Goal: Task Accomplishment & Management: Complete application form

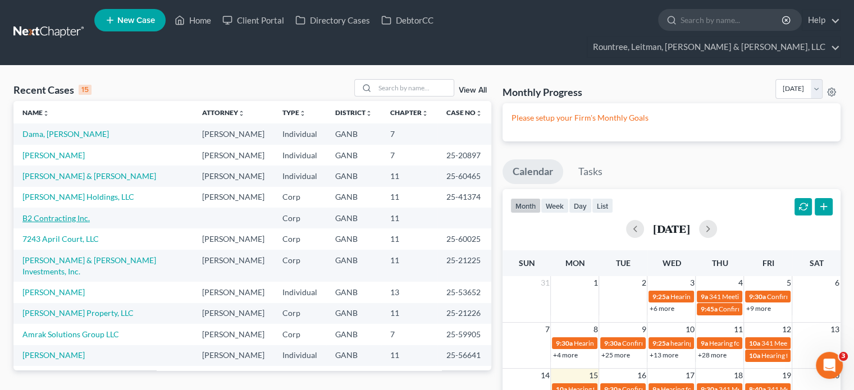
click at [55, 213] on link "B2 Contracting Inc." at bounding box center [55, 218] width 67 height 10
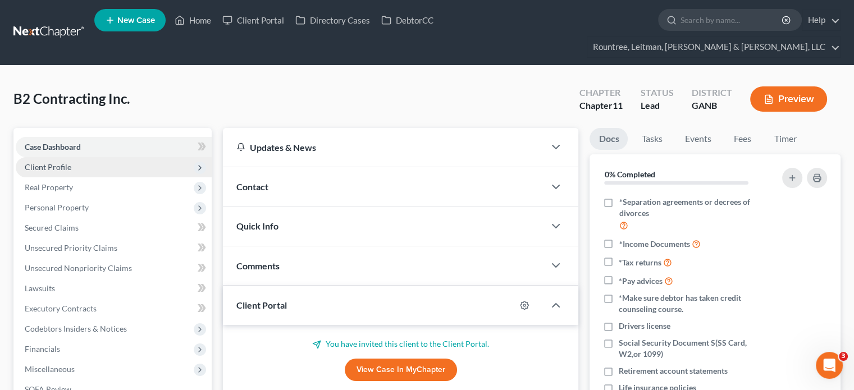
click at [63, 162] on span "Client Profile" at bounding box center [48, 167] width 47 height 10
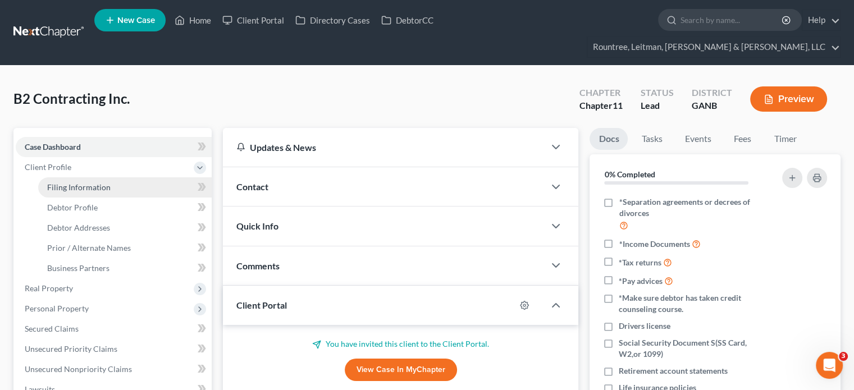
click at [92, 182] on span "Filing Information" at bounding box center [78, 187] width 63 height 10
select select "1"
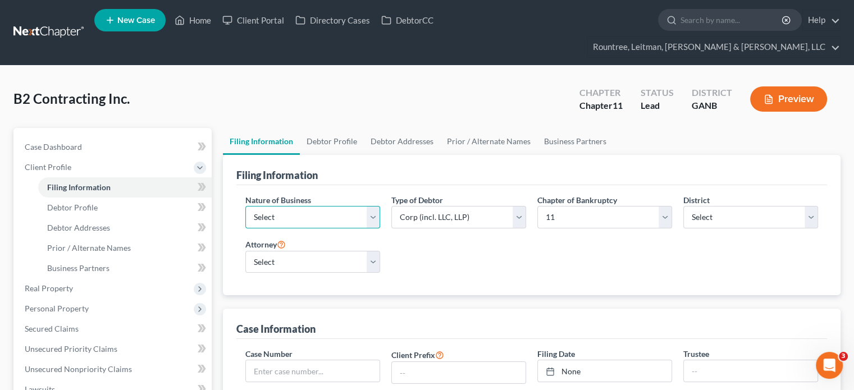
click at [305, 206] on select "Select Clearing Bank Commodity Broker Health Care Business Other Railroad Singl…" at bounding box center [312, 217] width 135 height 22
select select "3"
click at [245, 206] on select "Select Clearing Bank Commodity Broker Health Care Business Other Railroad Singl…" at bounding box center [312, 217] width 135 height 22
click at [271, 251] on select "Select [PERSON_NAME] - GANB [PERSON_NAME] - [PERSON_NAME] [PERSON_NAME] [PERSON…" at bounding box center [312, 262] width 135 height 22
select select "3"
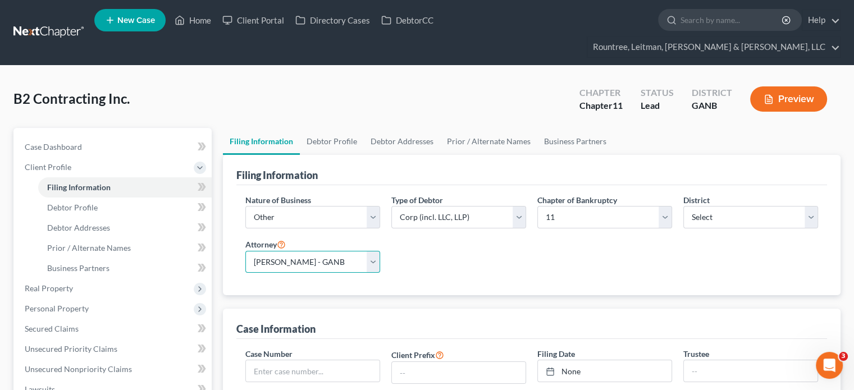
click at [245, 251] on select "Select [PERSON_NAME] - GANB [PERSON_NAME] - [PERSON_NAME] [PERSON_NAME] [PERSON…" at bounding box center [312, 262] width 135 height 22
click at [206, 24] on link "Home" at bounding box center [193, 20] width 48 height 20
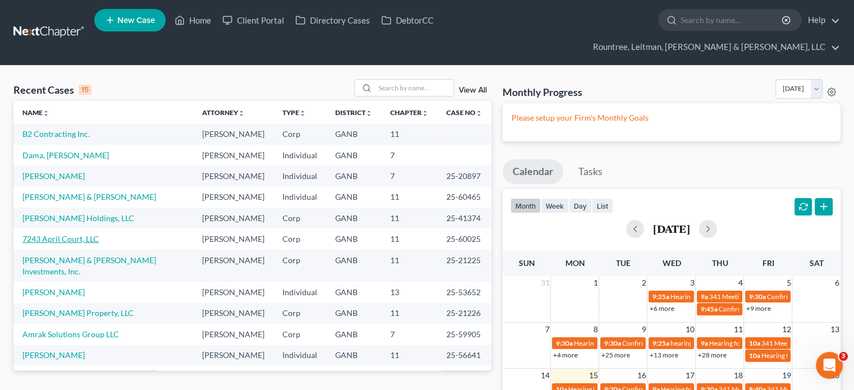
click at [58, 234] on link "7243 April Court, LLC" at bounding box center [60, 239] width 76 height 10
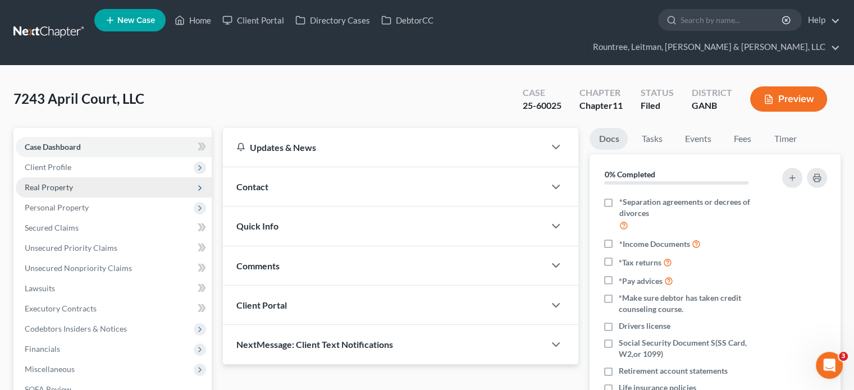
click at [65, 182] on span "Real Property" at bounding box center [49, 187] width 48 height 10
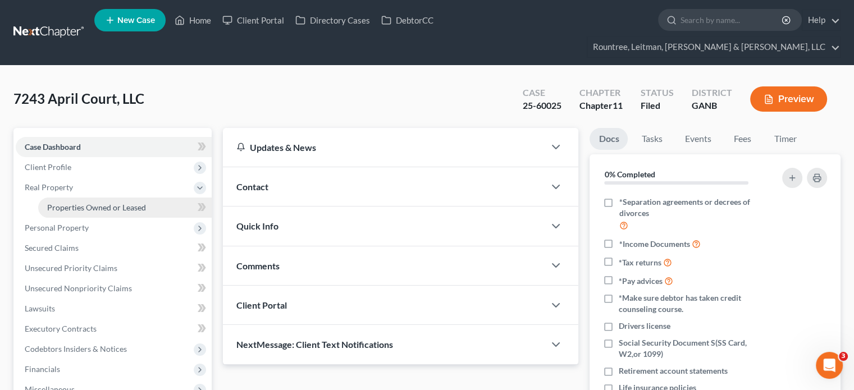
click at [74, 203] on span "Properties Owned or Leased" at bounding box center [96, 208] width 99 height 10
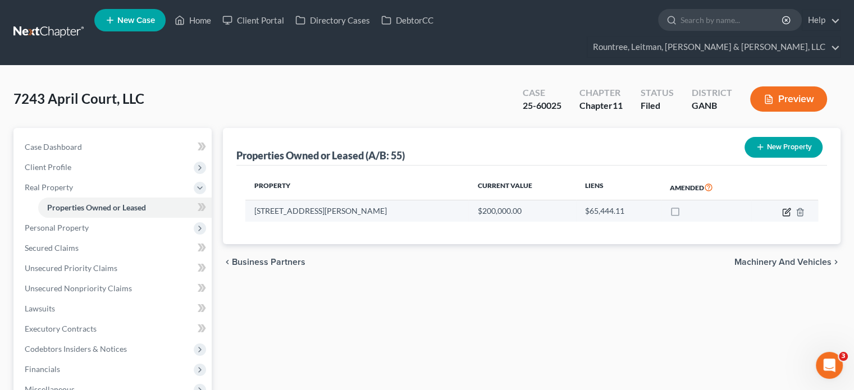
click at [783, 209] on icon "button" at bounding box center [785, 212] width 7 height 7
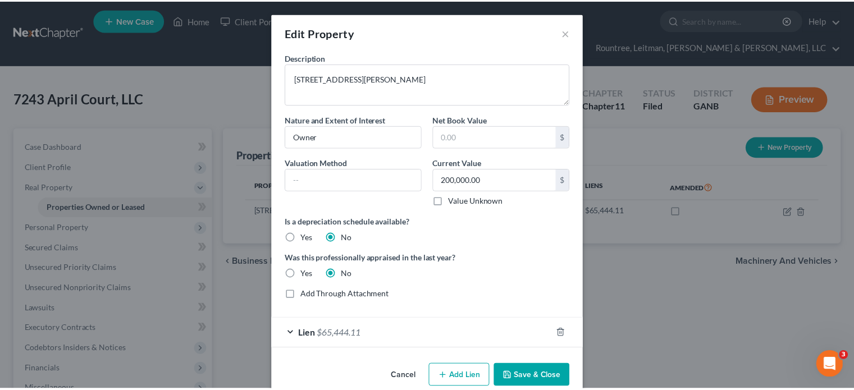
scroll to position [19, 0]
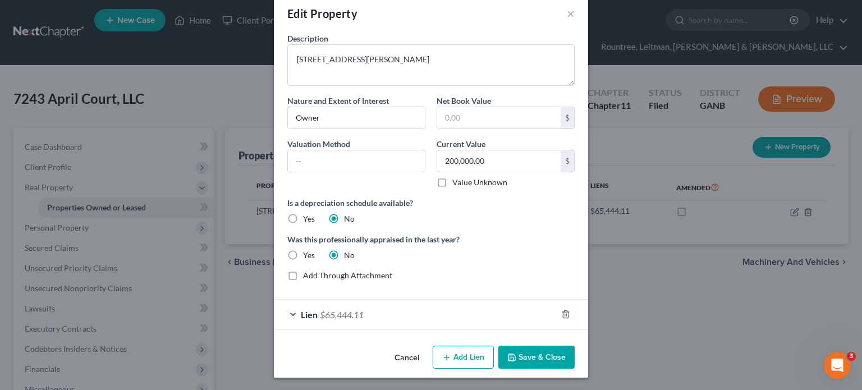
click at [402, 357] on button "Cancel" at bounding box center [407, 358] width 43 height 22
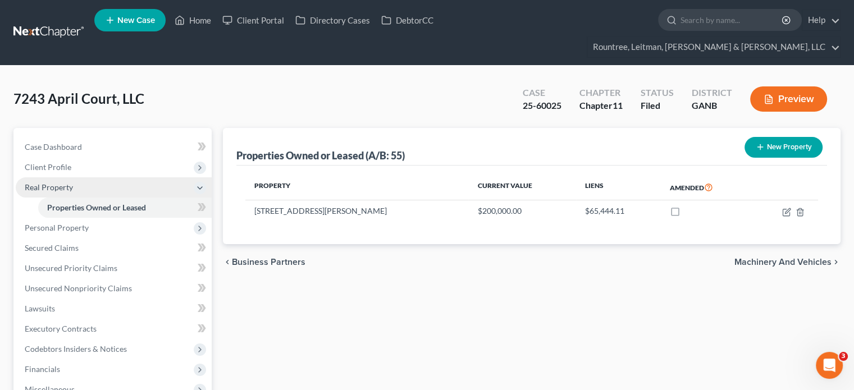
click at [58, 182] on span "Real Property" at bounding box center [49, 187] width 48 height 10
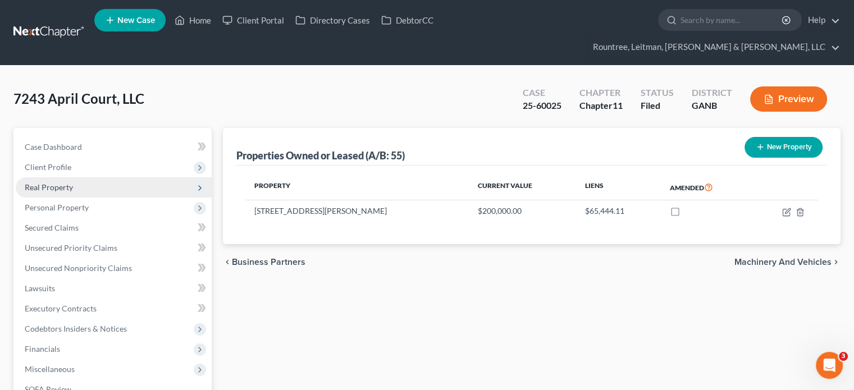
click at [58, 182] on span "Real Property" at bounding box center [49, 187] width 48 height 10
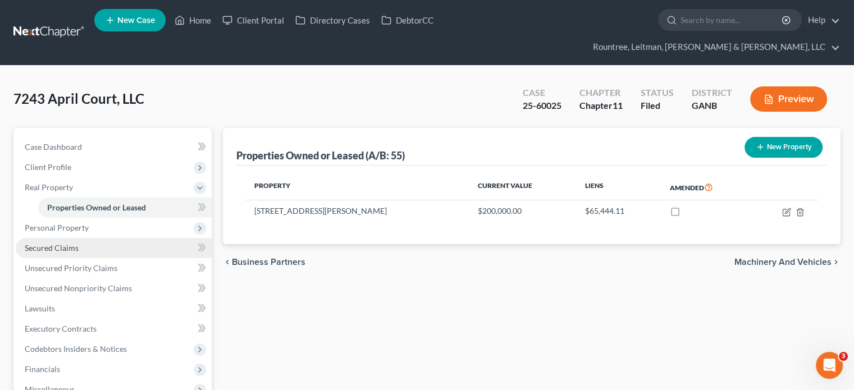
click at [63, 243] on span "Secured Claims" at bounding box center [52, 248] width 54 height 10
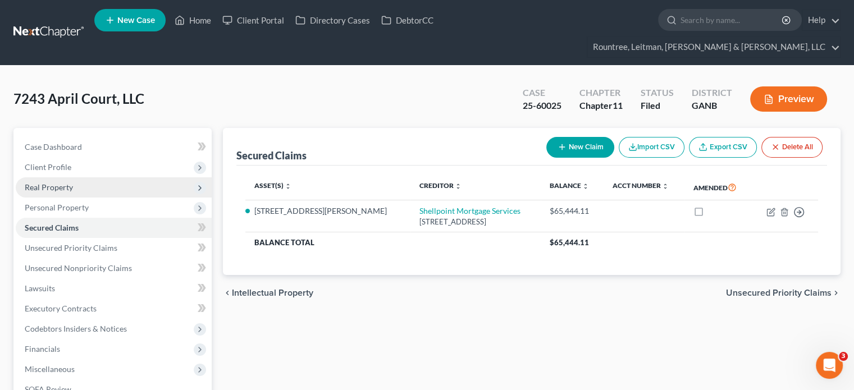
click at [58, 182] on span "Real Property" at bounding box center [49, 187] width 48 height 10
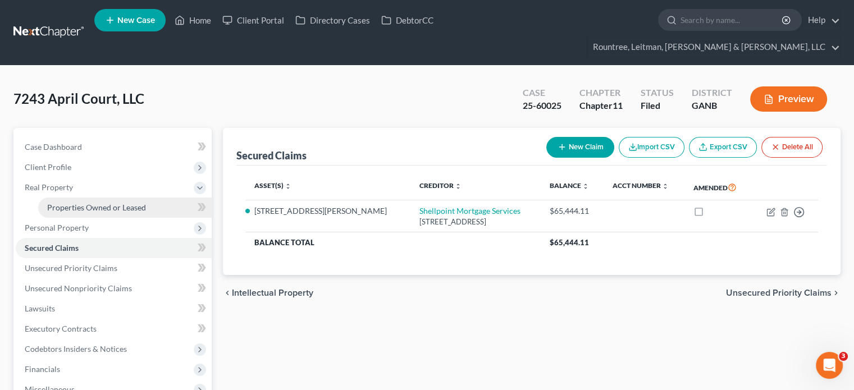
click at [67, 203] on span "Properties Owned or Leased" at bounding box center [96, 208] width 99 height 10
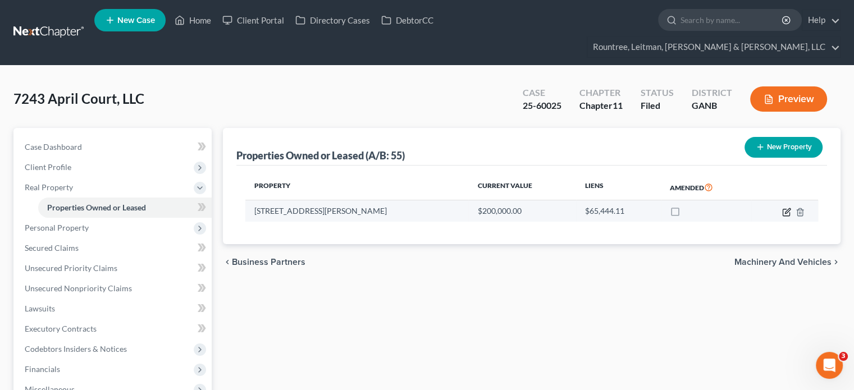
click at [786, 208] on icon "button" at bounding box center [786, 212] width 9 height 9
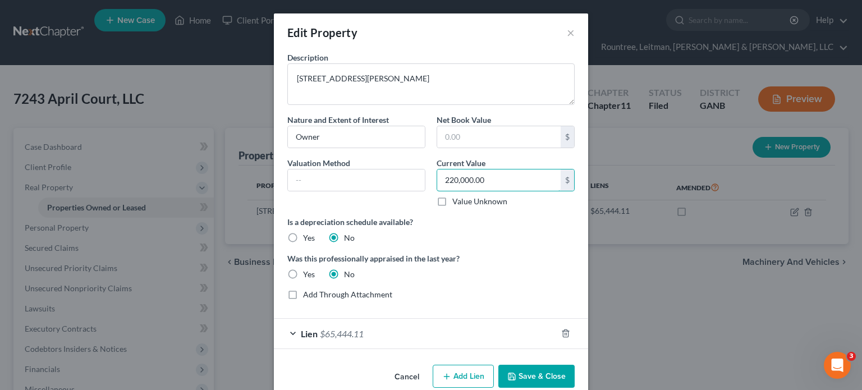
type input "220,000.00"
click at [518, 372] on button "Save & Close" at bounding box center [536, 377] width 76 height 24
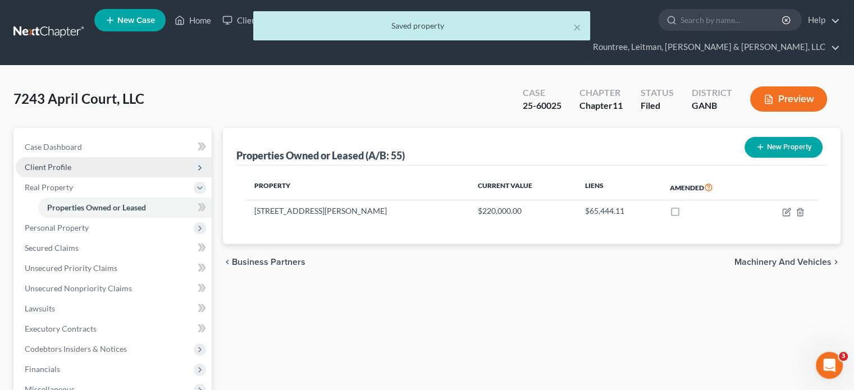
click at [58, 162] on span "Client Profile" at bounding box center [48, 167] width 47 height 10
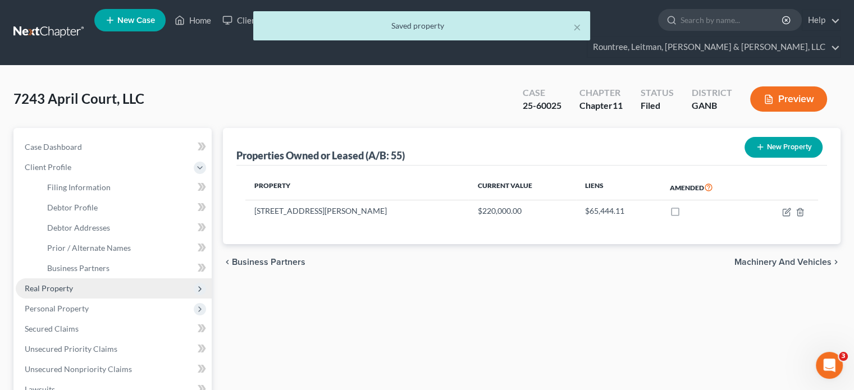
click at [56, 283] on span "Real Property" at bounding box center [49, 288] width 48 height 10
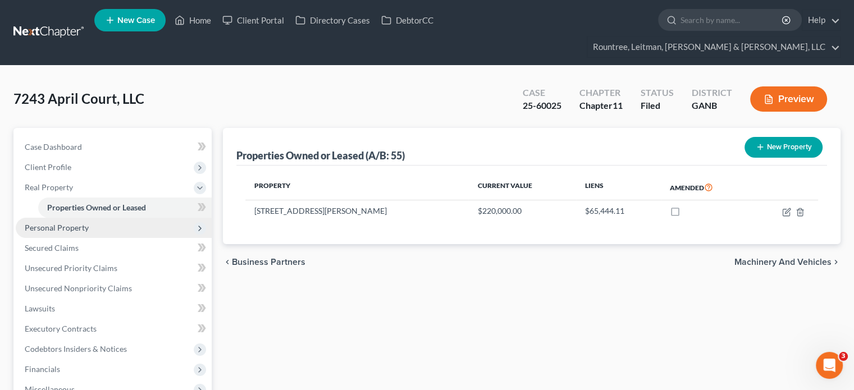
click at [40, 223] on span "Personal Property" at bounding box center [57, 228] width 64 height 10
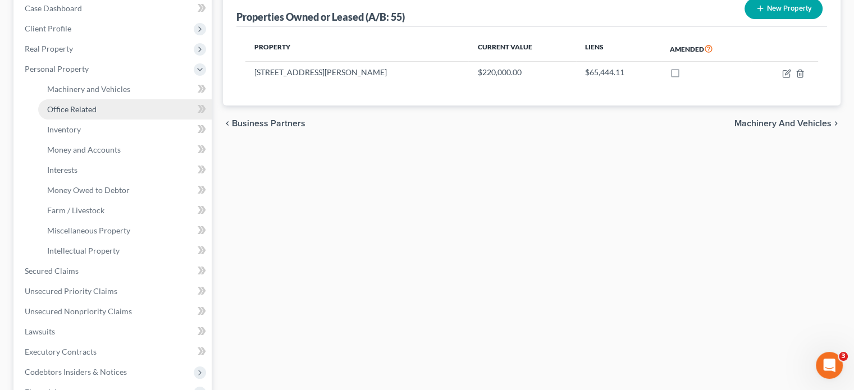
scroll to position [168, 0]
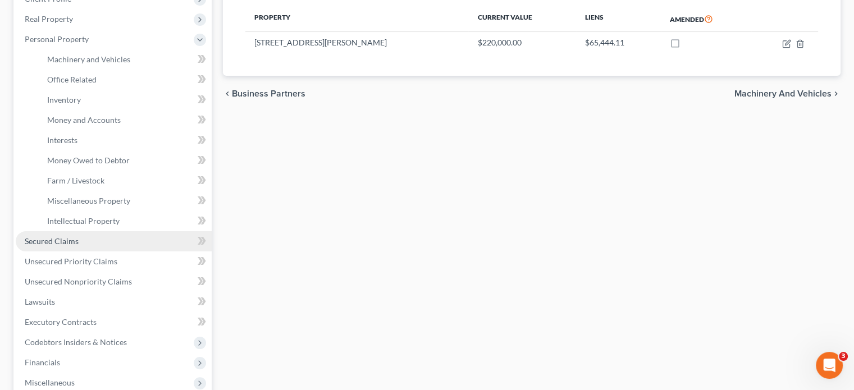
click at [63, 236] on span "Secured Claims" at bounding box center [52, 241] width 54 height 10
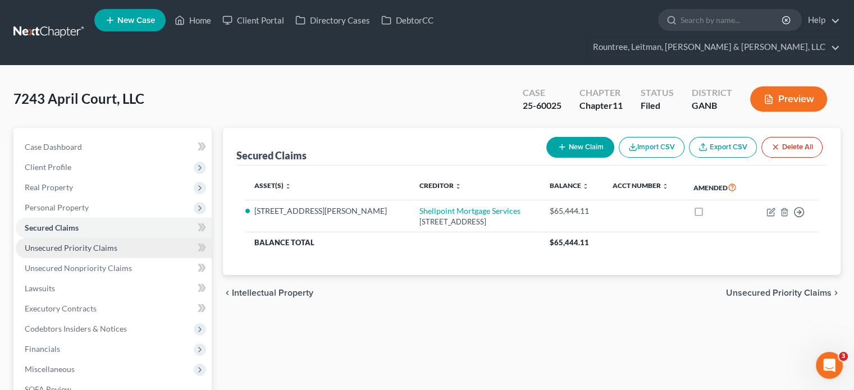
click at [71, 243] on span "Unsecured Priority Claims" at bounding box center [71, 248] width 93 height 10
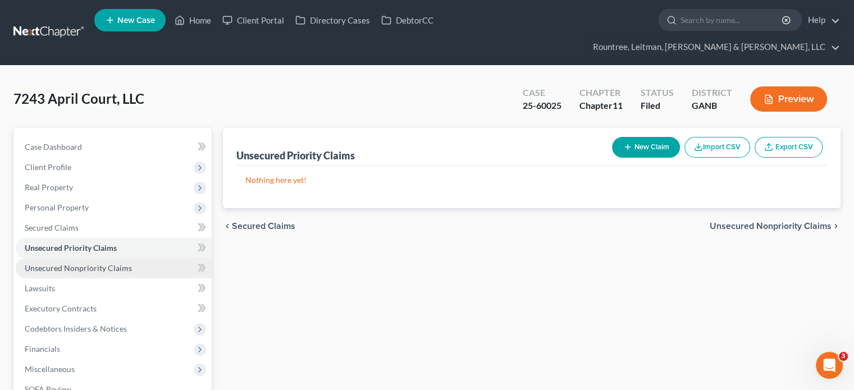
click at [79, 263] on span "Unsecured Nonpriority Claims" at bounding box center [78, 268] width 107 height 10
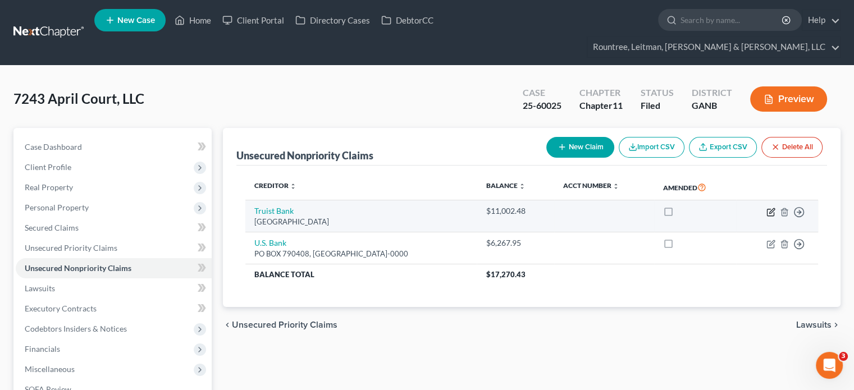
click at [770, 208] on icon "button" at bounding box center [770, 212] width 9 height 9
select select "28"
select select "2"
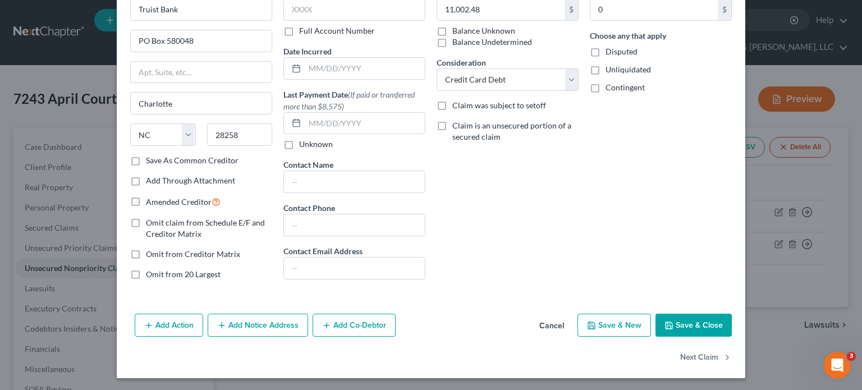
scroll to position [65, 0]
click at [691, 320] on button "Save & Close" at bounding box center [693, 326] width 76 height 24
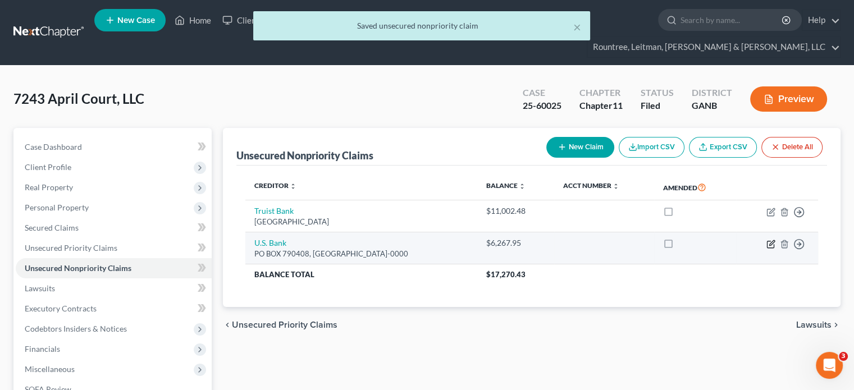
click at [770, 240] on icon "button" at bounding box center [771, 242] width 5 height 5
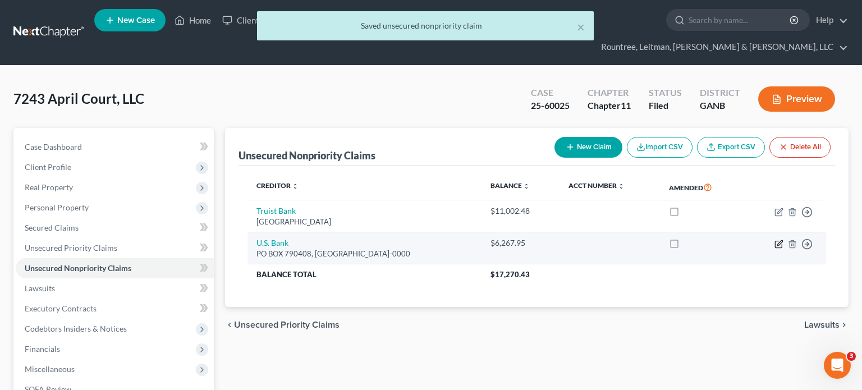
select select "26"
select select "2"
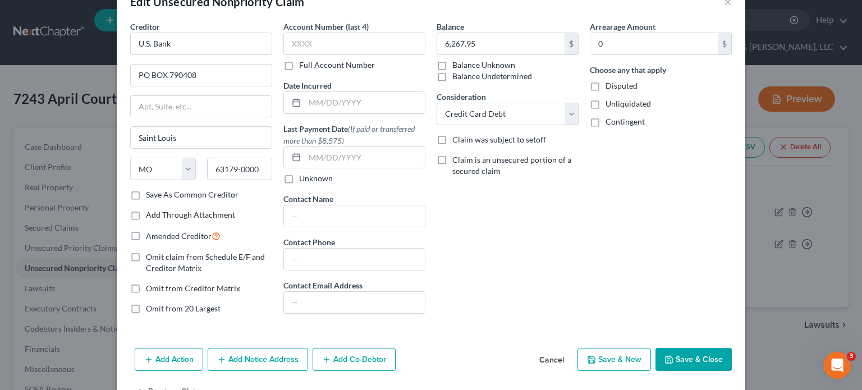
scroll to position [56, 0]
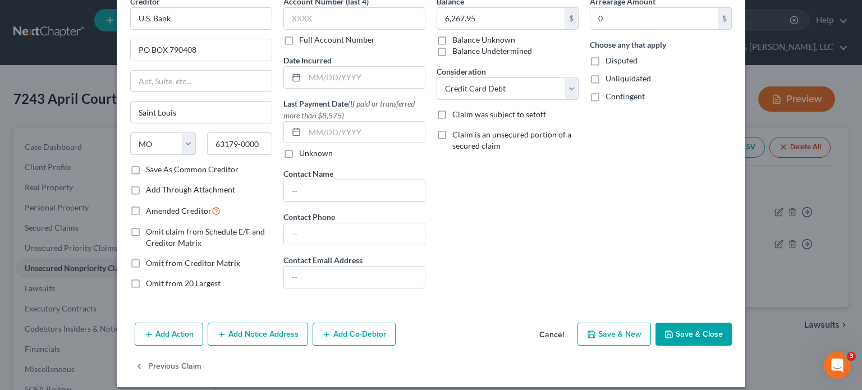
click at [714, 336] on button "Save & Close" at bounding box center [693, 335] width 76 height 24
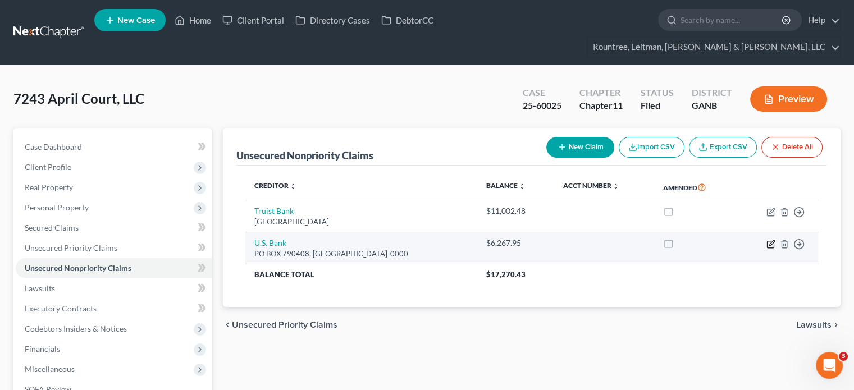
click at [770, 240] on icon "button" at bounding box center [771, 242] width 5 height 5
select select "26"
select select "2"
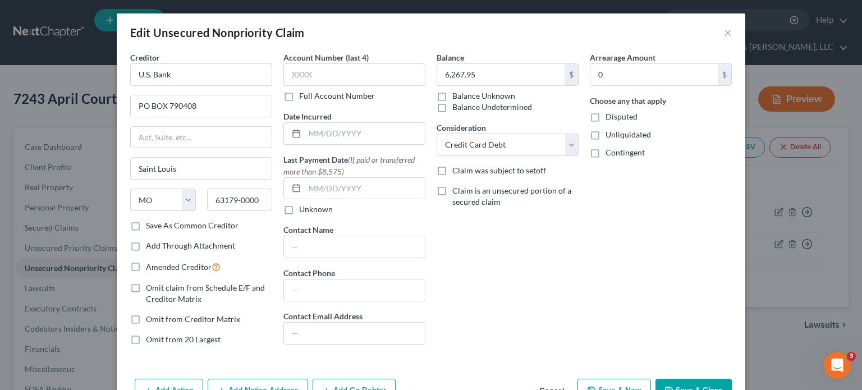
click at [478, 293] on div "Balance 6,267.95 $ Balance Unknown Balance Undetermined 6,267.95 $ Balance Unkn…" at bounding box center [507, 203] width 153 height 302
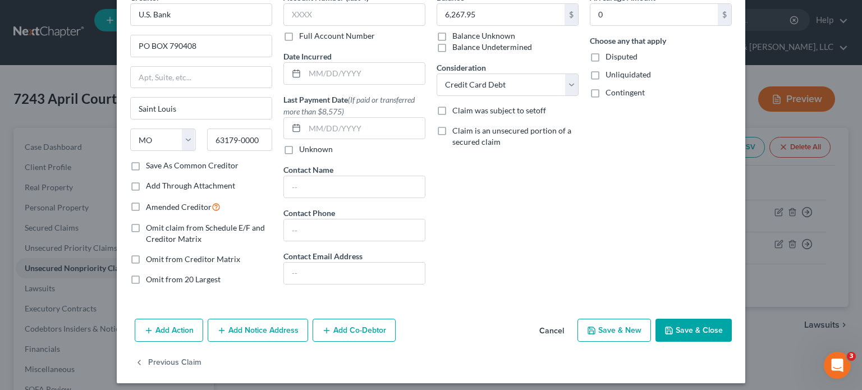
scroll to position [65, 0]
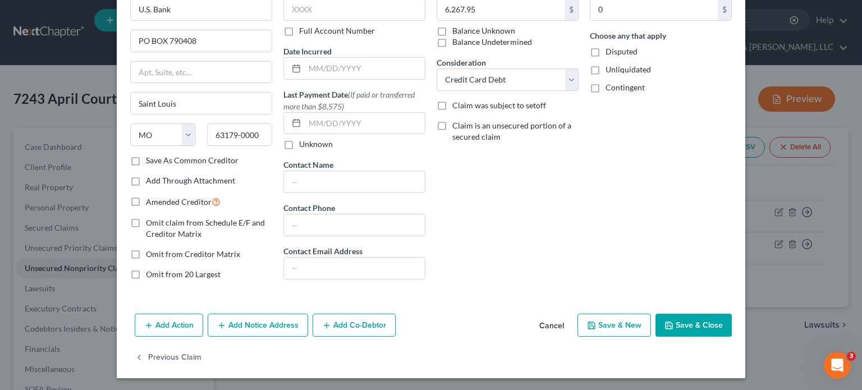
click at [684, 324] on button "Save & Close" at bounding box center [693, 326] width 76 height 24
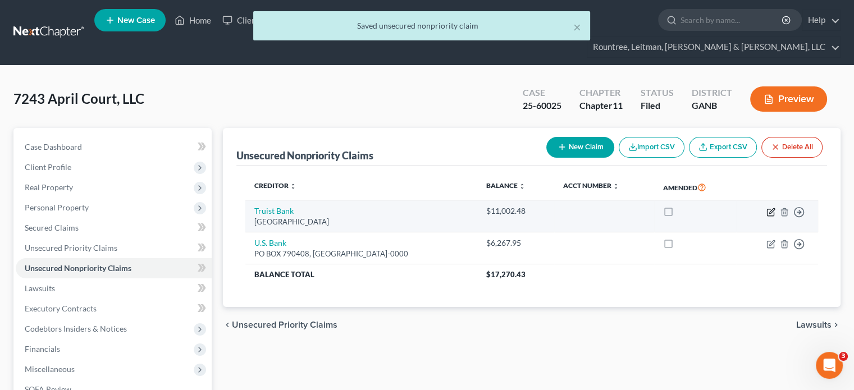
click at [770, 208] on icon "button" at bounding box center [770, 212] width 9 height 9
select select "28"
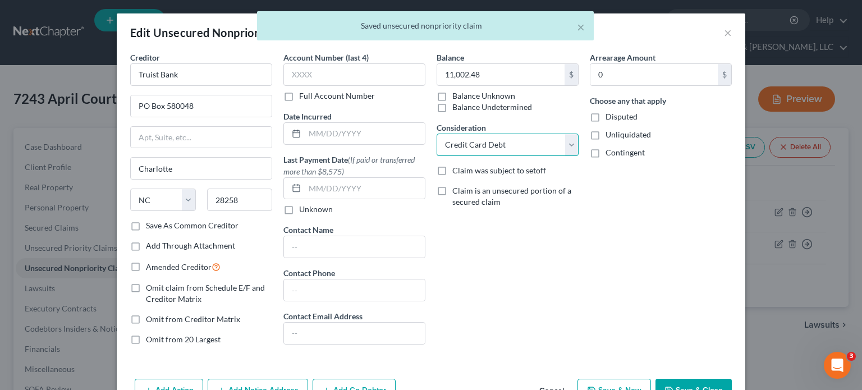
click at [564, 140] on select "Select Cable / Satellite Services Collection Agency Credit Card Debt Debt Couns…" at bounding box center [508, 145] width 142 height 22
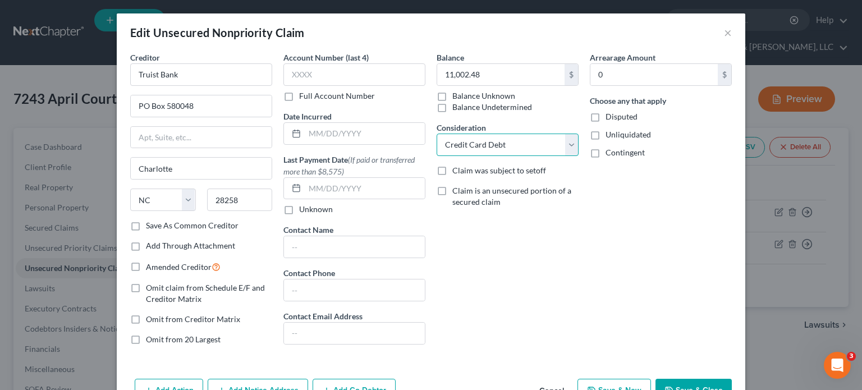
select select "11"
click at [437, 134] on select "Select Cable / Satellite Services Collection Agency Credit Card Debt Debt Couns…" at bounding box center [508, 145] width 142 height 22
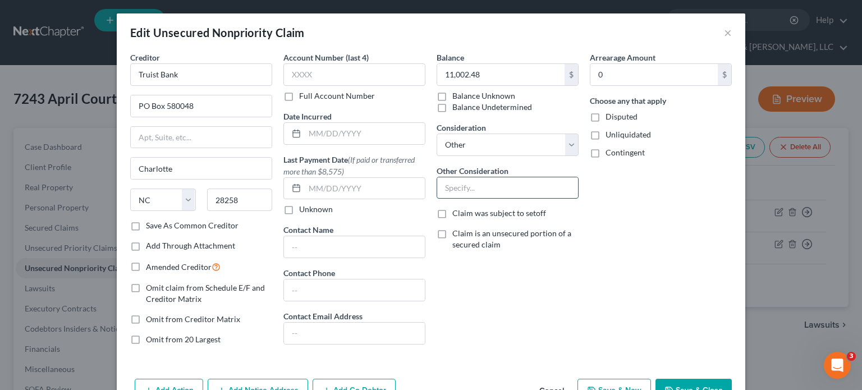
click at [474, 182] on input "text" at bounding box center [507, 187] width 141 height 21
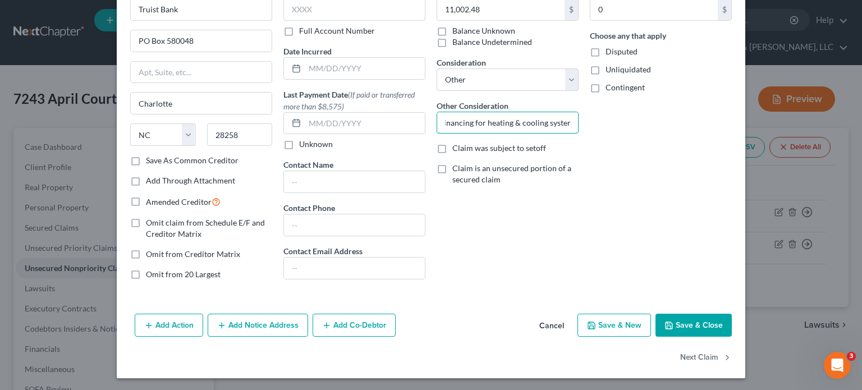
type input "Financing for heating & cooling system"
click at [146, 159] on label "Save As Common Creditor" at bounding box center [192, 160] width 93 height 11
click at [150, 159] on input "Save As Common Creditor" at bounding box center [153, 158] width 7 height 7
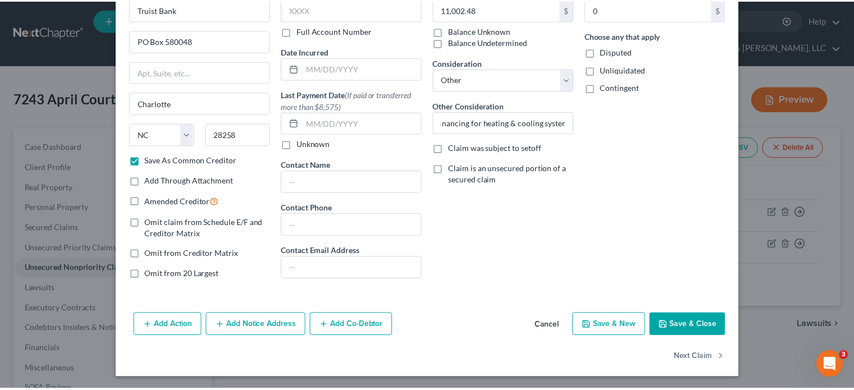
scroll to position [0, 0]
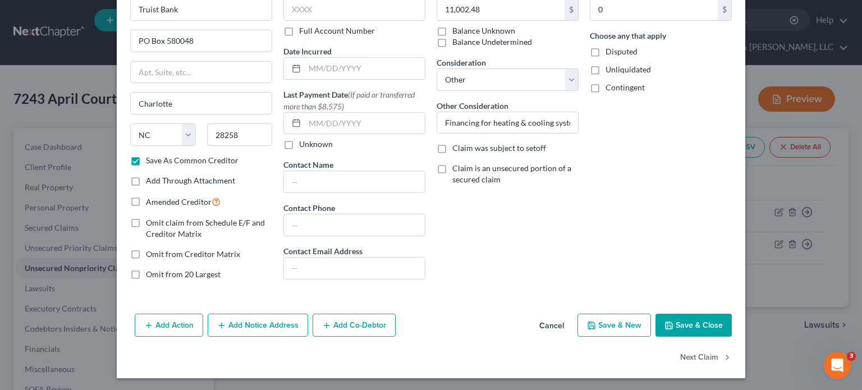
click at [671, 318] on button "Save & Close" at bounding box center [693, 326] width 76 height 24
checkbox input "false"
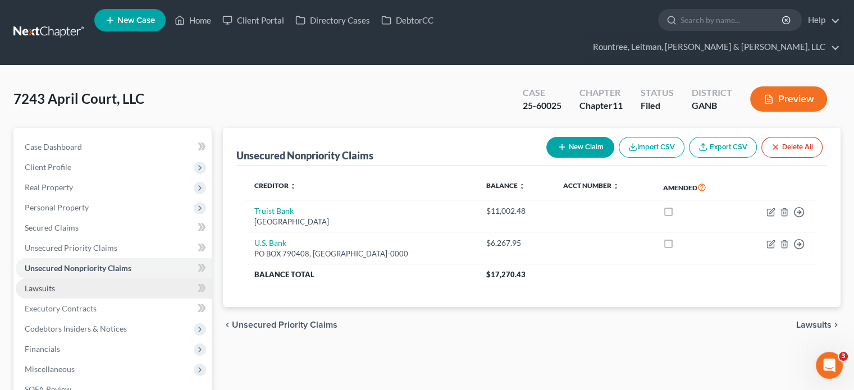
click at [27, 283] on span "Lawsuits" at bounding box center [40, 288] width 30 height 10
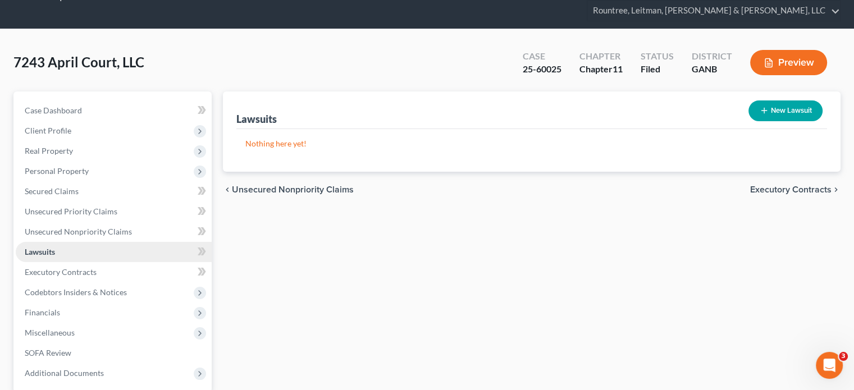
scroll to position [56, 0]
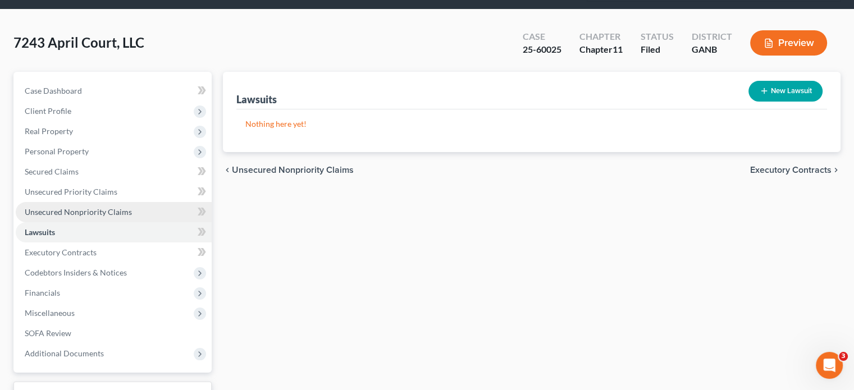
click at [72, 207] on span "Unsecured Nonpriority Claims" at bounding box center [78, 212] width 107 height 10
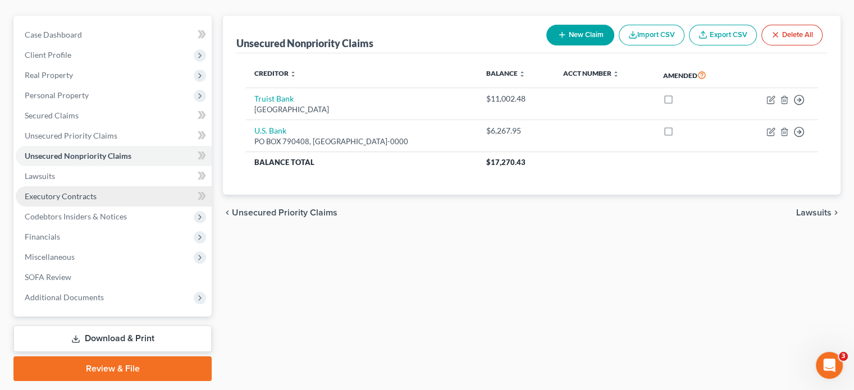
click at [63, 191] on span "Executory Contracts" at bounding box center [61, 196] width 72 height 10
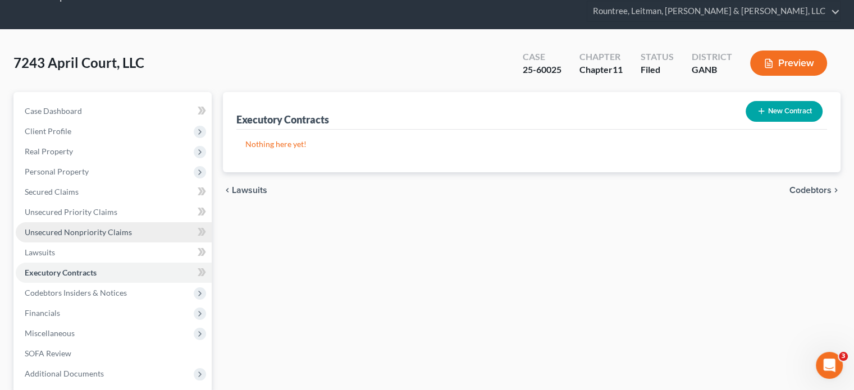
scroll to position [56, 0]
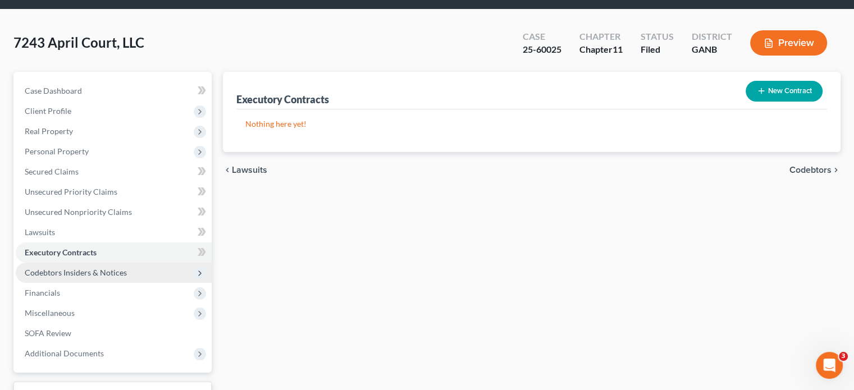
click at [106, 268] on span "Codebtors Insiders & Notices" at bounding box center [76, 273] width 102 height 10
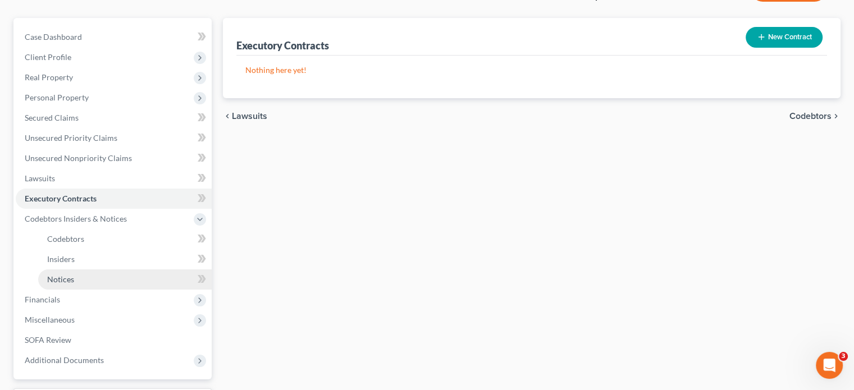
scroll to position [168, 0]
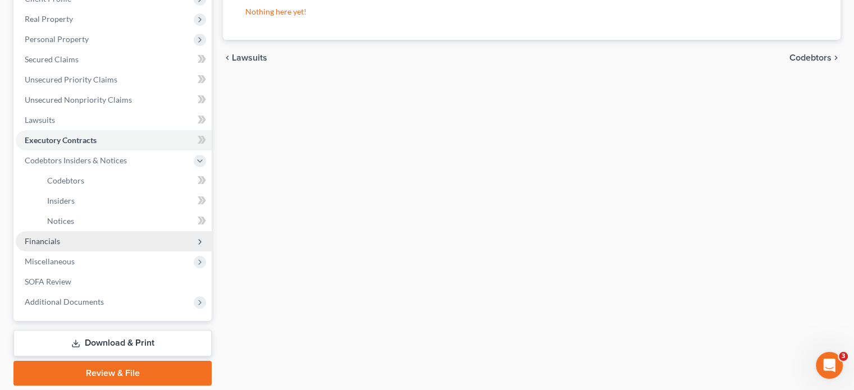
click at [54, 236] on span "Financials" at bounding box center [42, 241] width 35 height 10
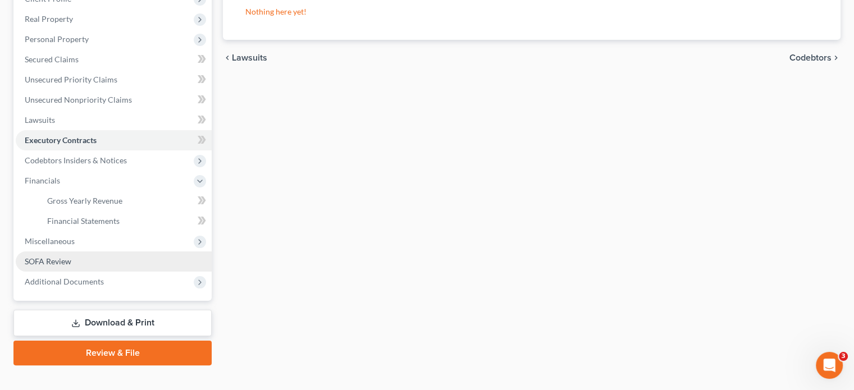
scroll to position [165, 0]
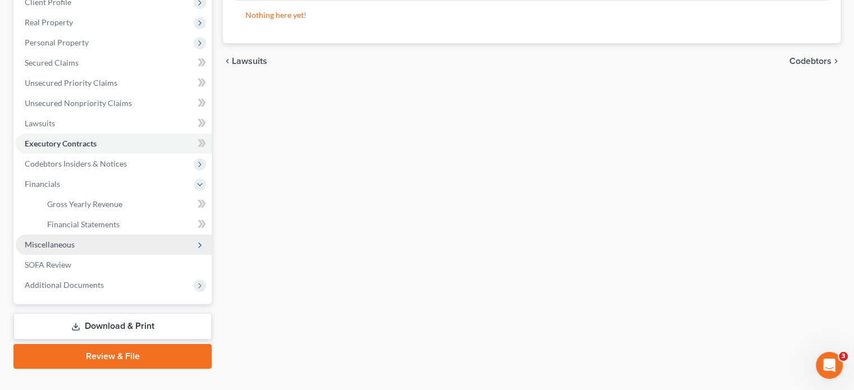
click at [38, 240] on span "Miscellaneous" at bounding box center [50, 245] width 50 height 10
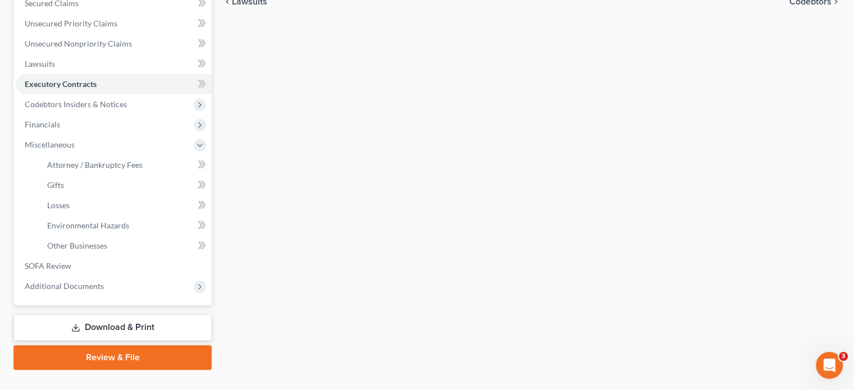
scroll to position [226, 0]
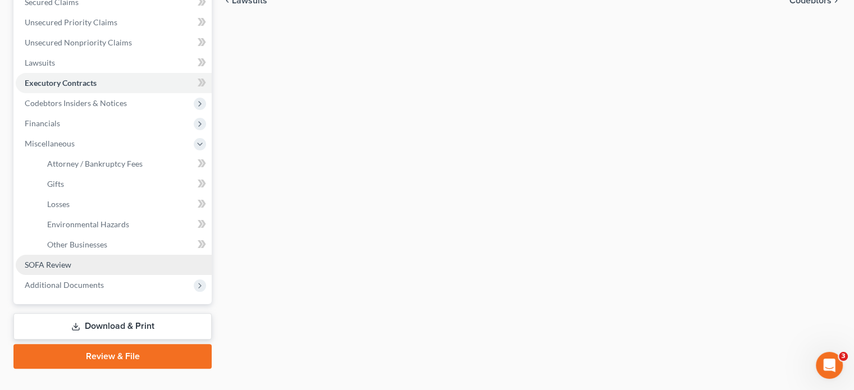
click at [56, 260] on span "SOFA Review" at bounding box center [48, 265] width 47 height 10
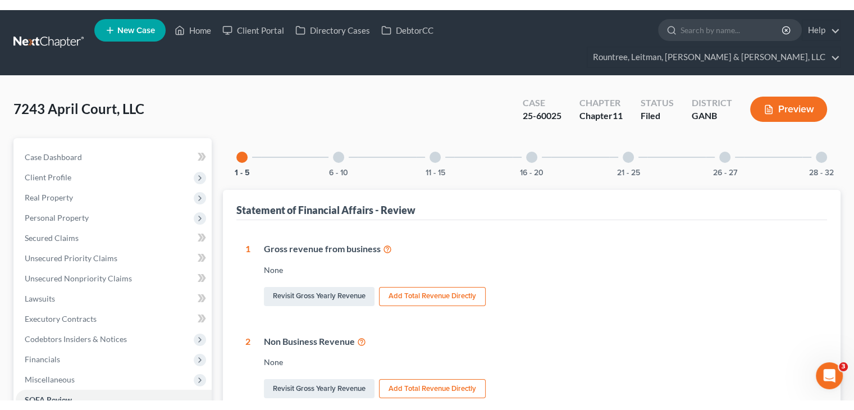
scroll to position [224, 0]
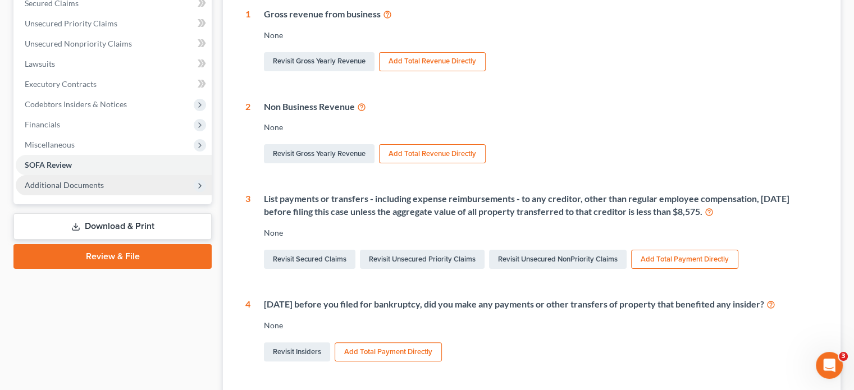
click at [107, 175] on span "Additional Documents" at bounding box center [114, 185] width 196 height 20
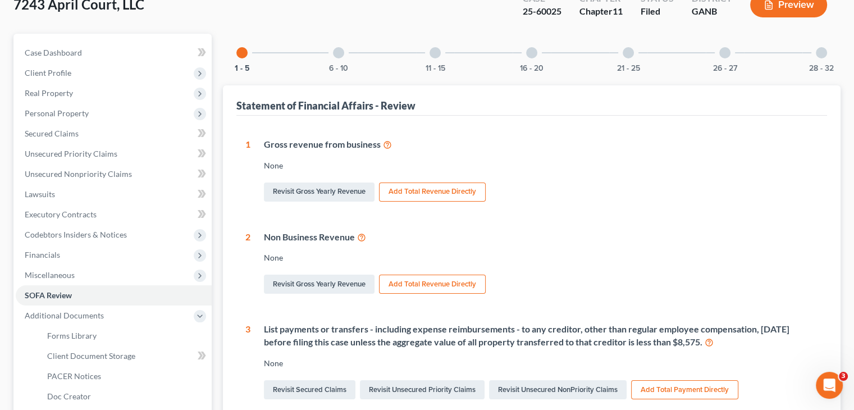
scroll to position [0, 0]
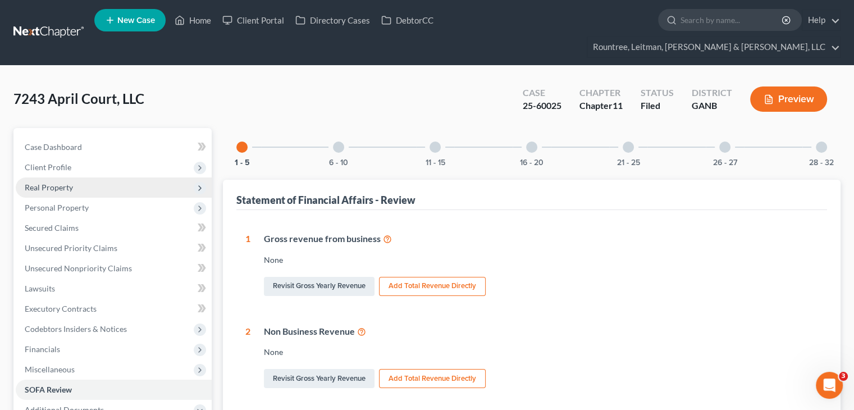
click at [54, 182] on span "Real Property" at bounding box center [49, 187] width 48 height 10
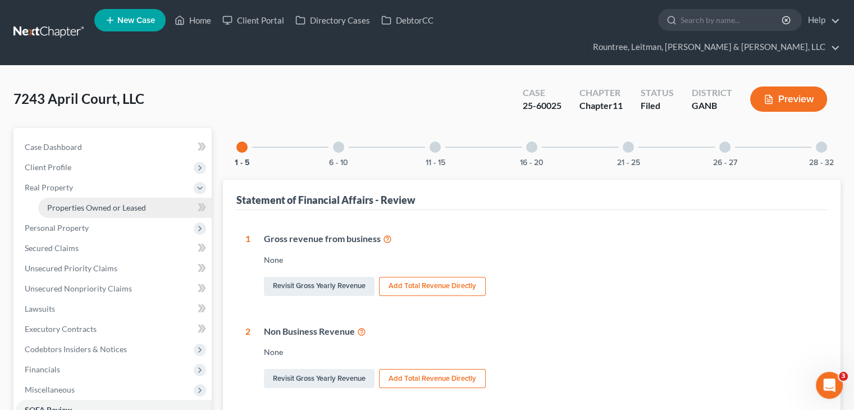
click at [72, 203] on span "Properties Owned or Leased" at bounding box center [96, 208] width 99 height 10
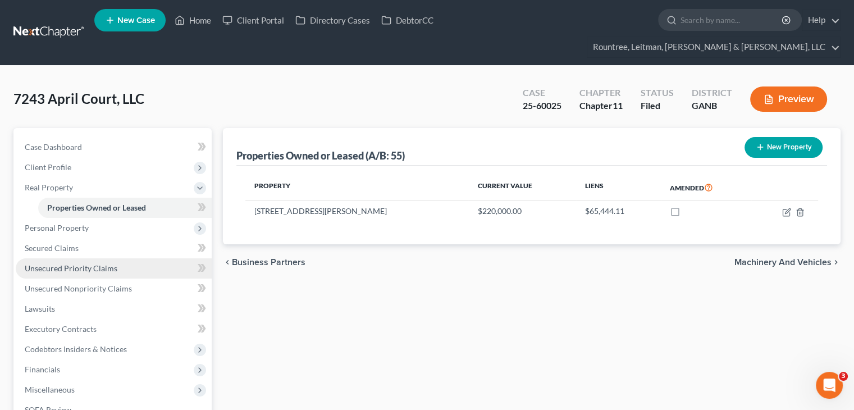
click at [63, 263] on span "Unsecured Priority Claims" at bounding box center [71, 268] width 93 height 10
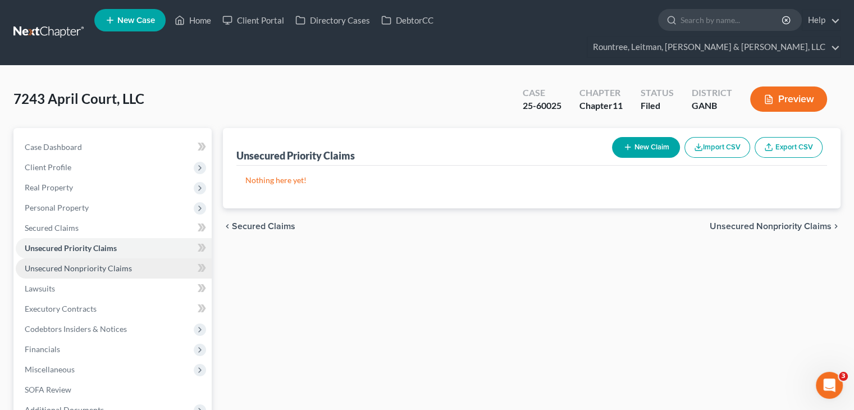
click at [107, 263] on span "Unsecured Nonpriority Claims" at bounding box center [78, 268] width 107 height 10
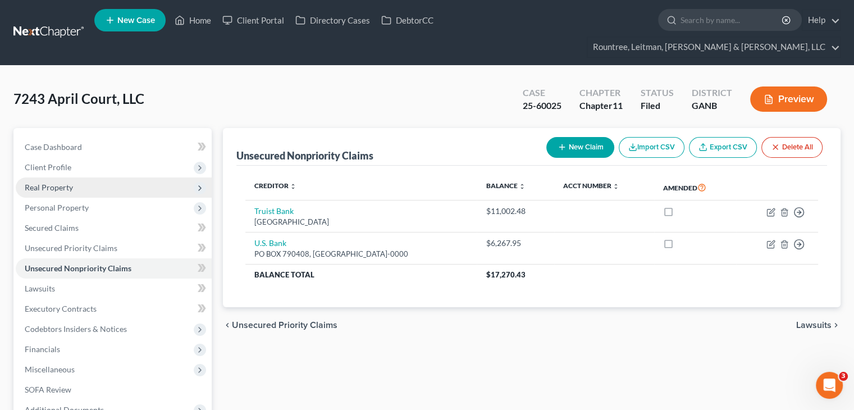
click at [65, 182] on span "Real Property" at bounding box center [49, 187] width 48 height 10
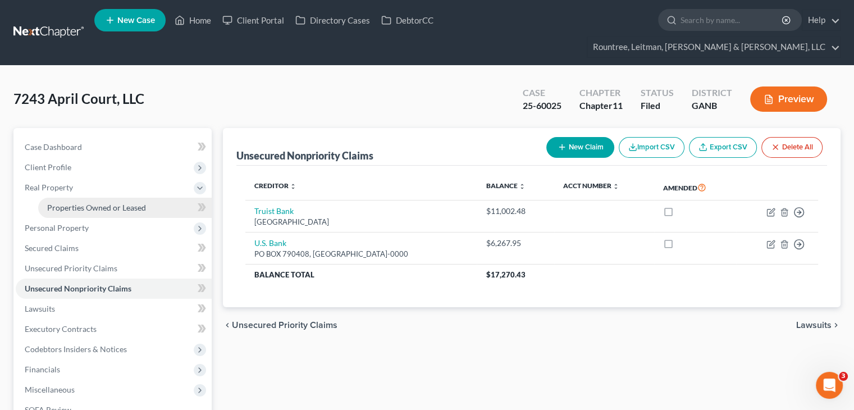
click at [85, 203] on span "Properties Owned or Leased" at bounding box center [96, 208] width 99 height 10
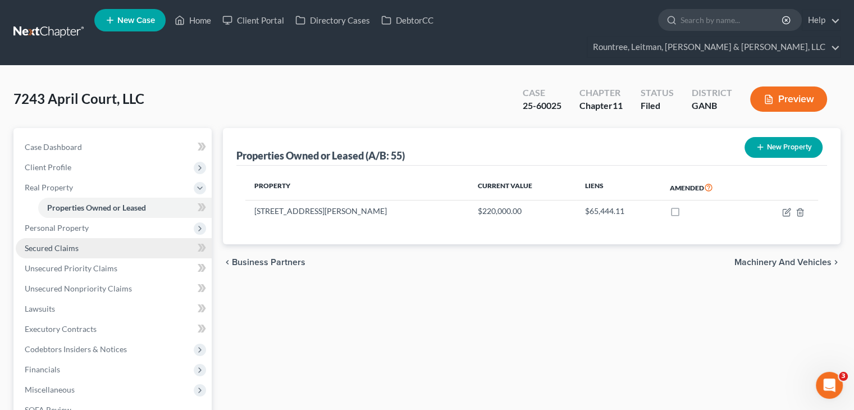
click at [42, 243] on span "Secured Claims" at bounding box center [52, 248] width 54 height 10
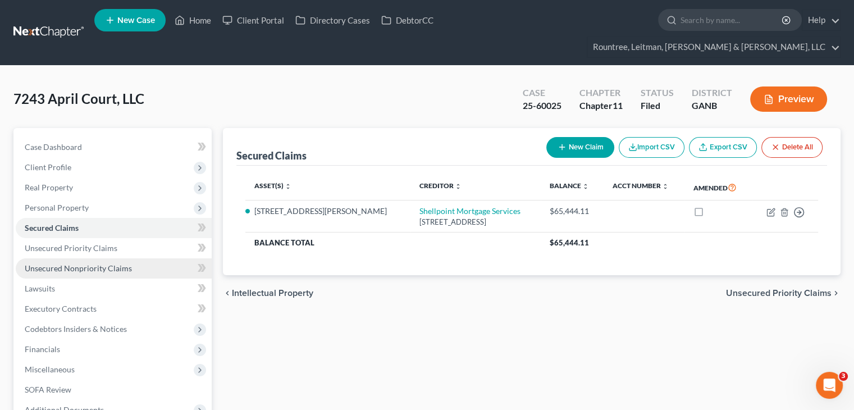
click at [53, 263] on span "Unsecured Nonpriority Claims" at bounding box center [78, 268] width 107 height 10
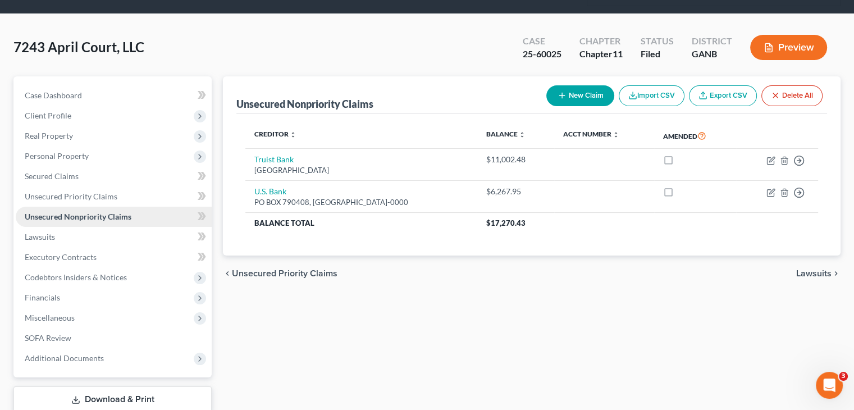
scroll to position [106, 0]
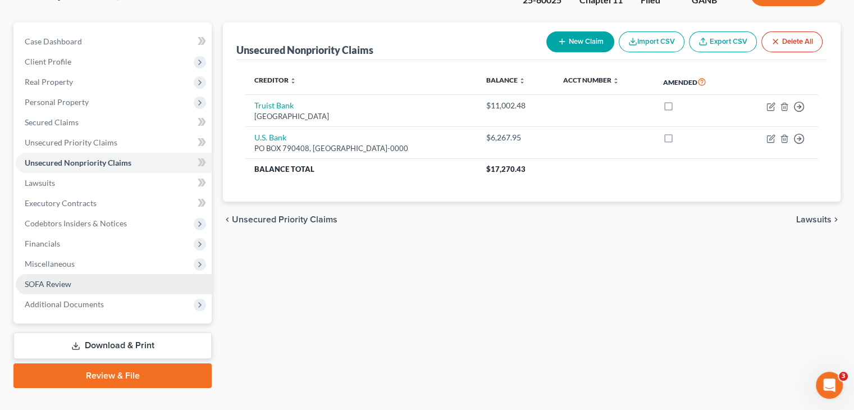
click at [68, 279] on span "SOFA Review" at bounding box center [48, 284] width 47 height 10
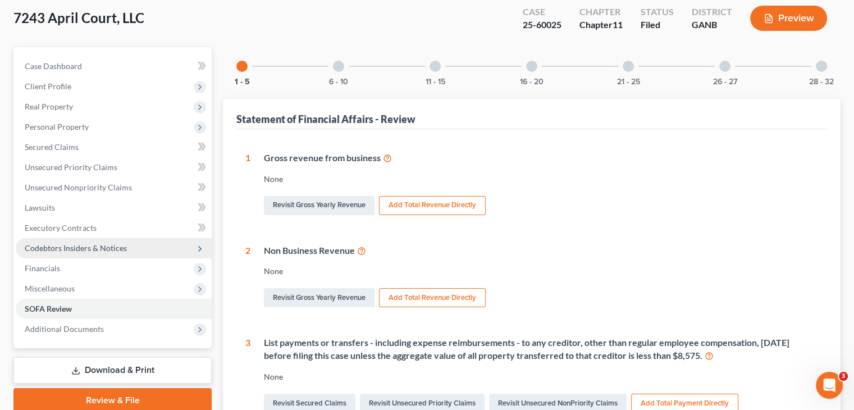
scroll to position [168, 0]
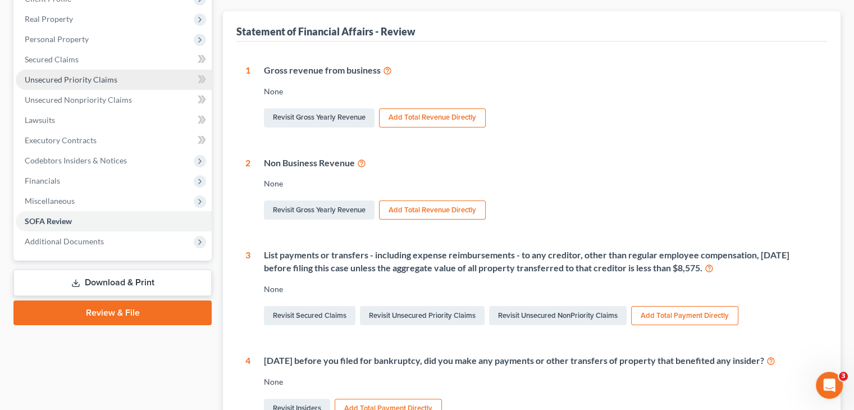
click at [140, 70] on link "Unsecured Priority Claims" at bounding box center [114, 80] width 196 height 20
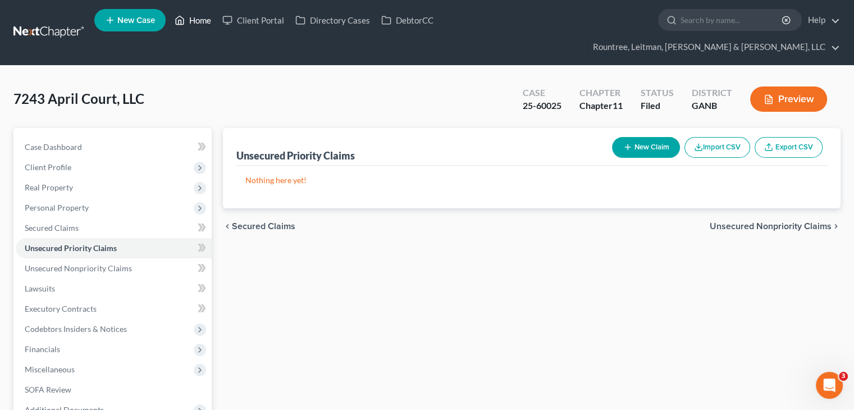
click at [199, 19] on link "Home" at bounding box center [193, 20] width 48 height 20
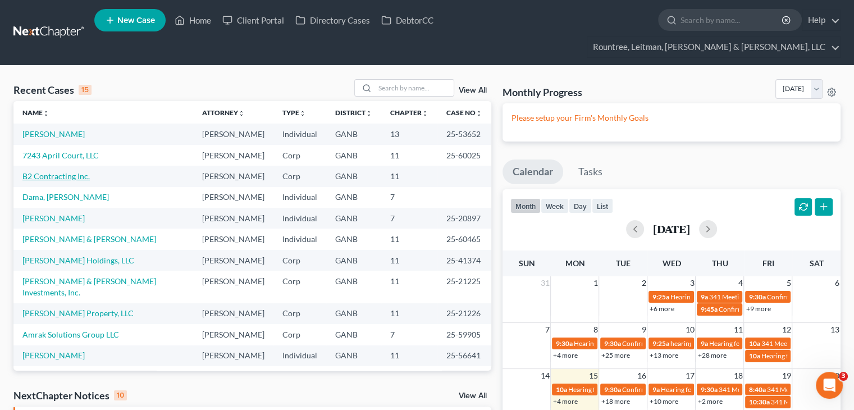
click at [46, 171] on link "B2 Contracting Inc." at bounding box center [55, 176] width 67 height 10
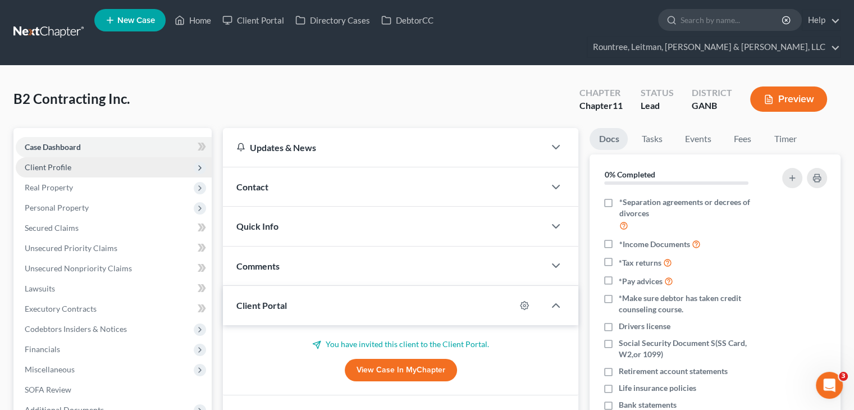
click at [55, 157] on span "Client Profile" at bounding box center [114, 167] width 196 height 20
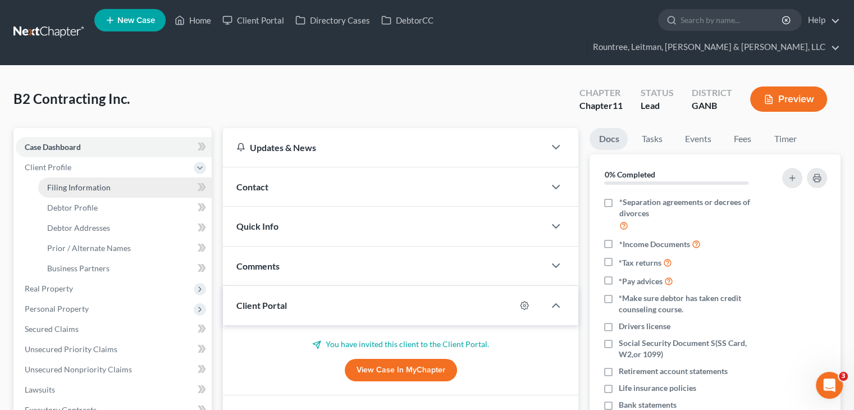
click at [84, 182] on span "Filing Information" at bounding box center [78, 187] width 63 height 10
select select "3"
select select "1"
select select "19"
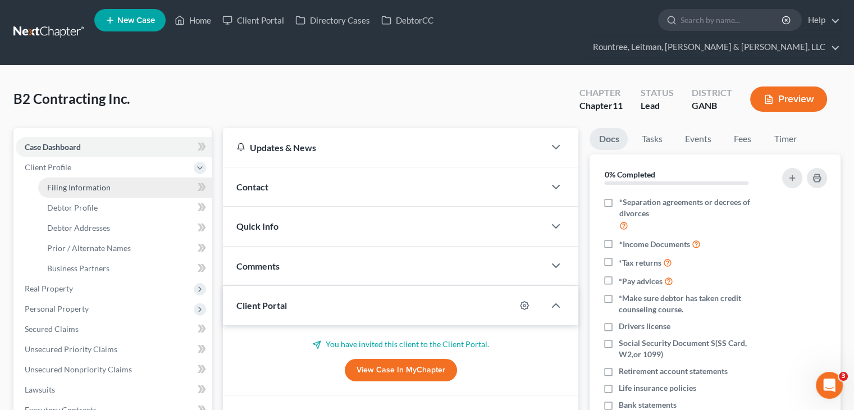
select select "3"
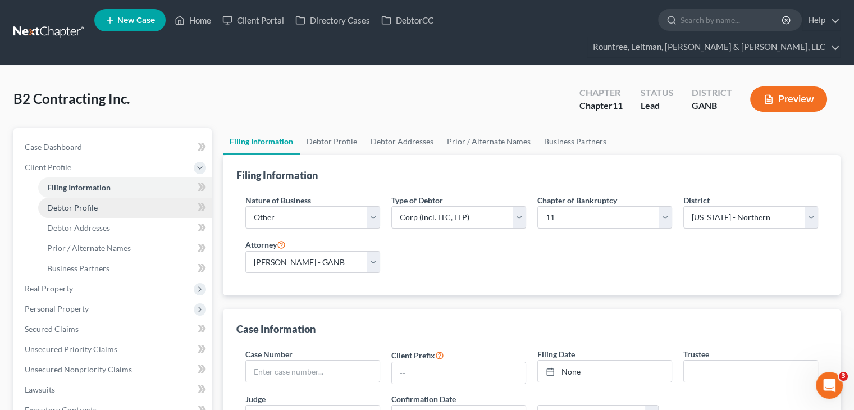
click at [81, 203] on span "Debtor Profile" at bounding box center [72, 208] width 51 height 10
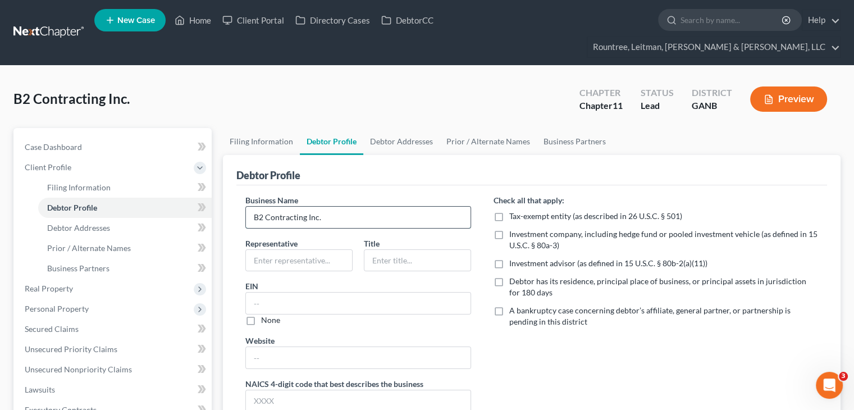
click at [263, 207] on input "B2 Contracting Inc." at bounding box center [358, 217] width 224 height 21
drag, startPoint x: 260, startPoint y: 196, endPoint x: 297, endPoint y: 79, distance: 122.8
click at [297, 79] on div "B2 Contracting Inc. Upgraded Chapter Chapter 11 Status Lead District GANB Previ…" at bounding box center [426, 103] width 827 height 49
click at [264, 207] on input "B2 Contracting Inc." at bounding box center [358, 217] width 224 height 21
drag, startPoint x: 261, startPoint y: 195, endPoint x: 541, endPoint y: 361, distance: 325.6
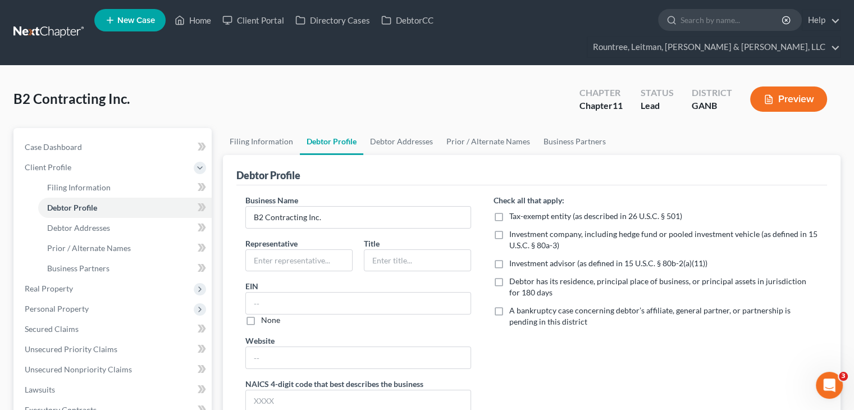
click at [541, 361] on div "Check all that apply: Tax-exempt entity (as described in 26 U.S.C. § 501) Inves…" at bounding box center [655, 313] width 347 height 238
